Goal: Transaction & Acquisition: Purchase product/service

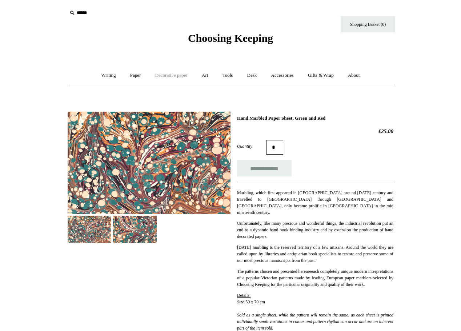
click at [171, 76] on link "Decorative paper +" at bounding box center [171, 75] width 45 height 19
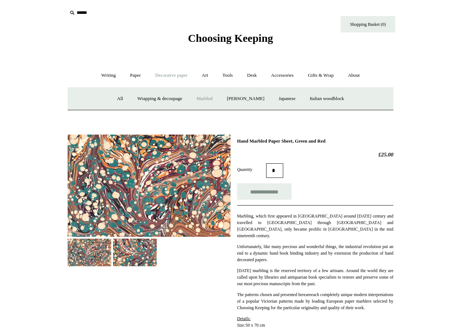
click at [211, 98] on link "Marbled" at bounding box center [204, 98] width 29 height 19
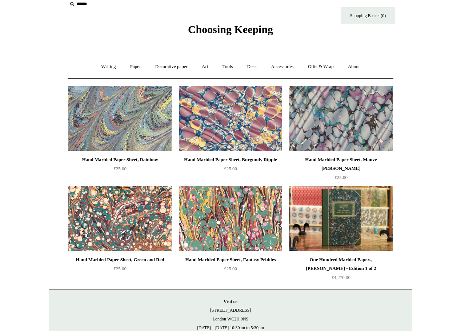
scroll to position [8, 0]
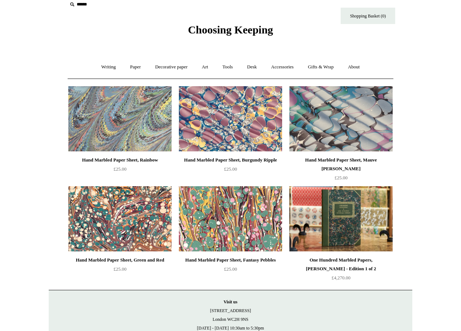
click at [336, 133] on img at bounding box center [340, 118] width 103 height 65
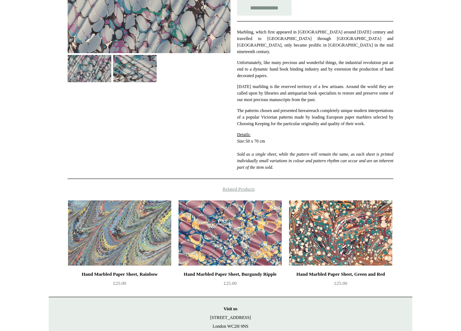
scroll to position [218, 0]
